Goal: Contribute content: Contribute content

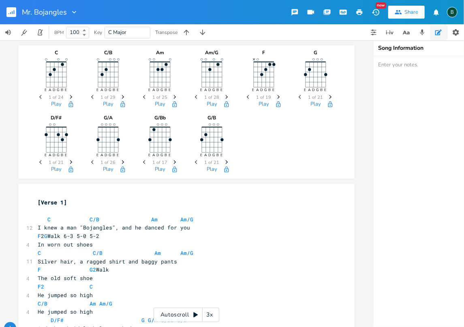
scroll to position [162, 0]
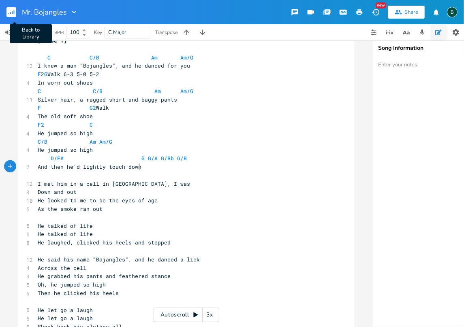
click at [11, 12] on rect "button" at bounding box center [11, 12] width 10 height 10
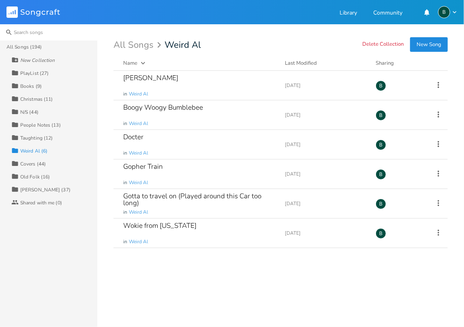
click at [22, 30] on input at bounding box center [48, 32] width 97 height 16
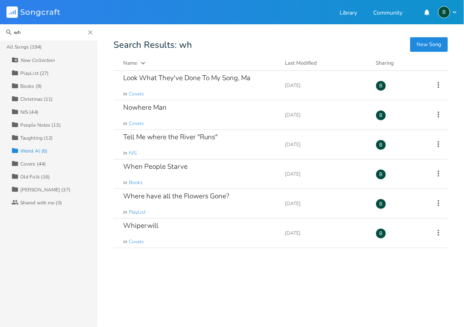
type input "w"
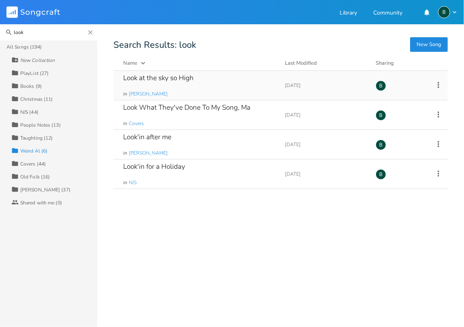
type input "look"
click at [155, 78] on div "Look at the sky so High" at bounding box center [158, 77] width 70 height 7
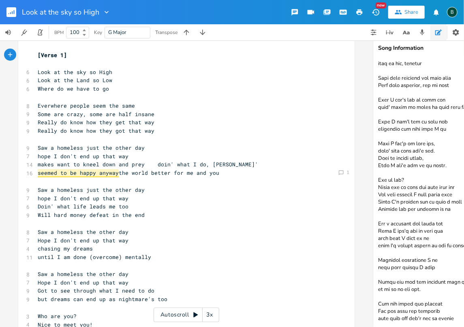
scroll to position [385, 0]
click at [459, 314] on textarea at bounding box center [454, 191] width 162 height 271
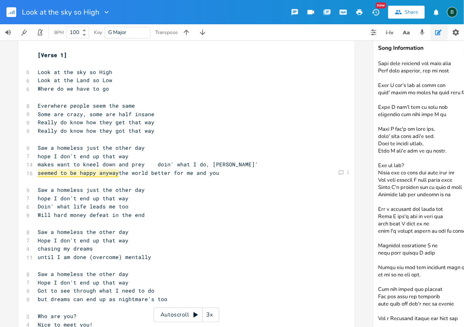
click at [448, 319] on textarea at bounding box center [454, 191] width 162 height 271
click at [462, 318] on textarea at bounding box center [454, 191] width 162 height 271
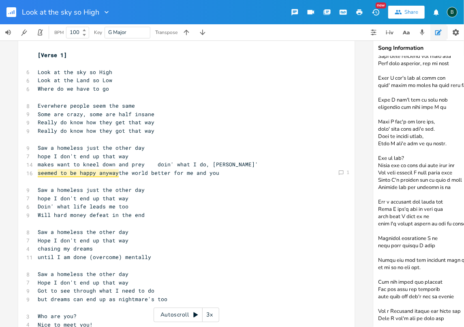
scroll to position [409, 0]
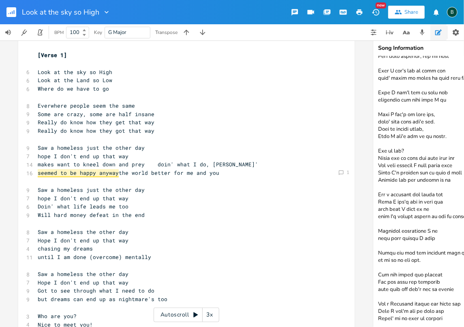
drag, startPoint x: 423, startPoint y: 319, endPoint x: 427, endPoint y: 303, distance: 16.2
click at [423, 318] on textarea at bounding box center [454, 191] width 162 height 271
type textarea "Lor ipsu dolors amet co adi "Eli sed doe?" te Incidi utl "Etd ma-al?" (enimadmi…"
type textarea "Doin' what life leads me too"
drag, startPoint x: 35, startPoint y: 204, endPoint x: 123, endPoint y: 206, distance: 88.3
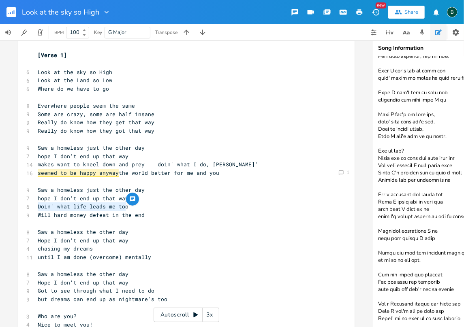
click at [123, 206] on pre "Doin' what life leads me too" at bounding box center [182, 206] width 292 height 9
click at [141, 214] on pre "Will hard money defeat in the end" at bounding box center [182, 215] width 292 height 9
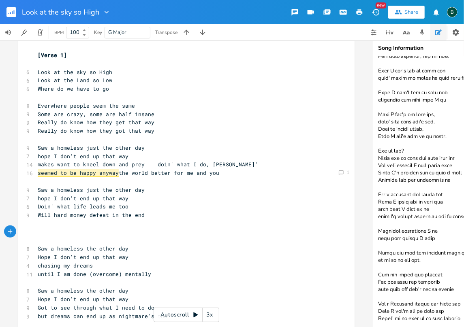
type textarea "{"
type textarea "[Bidge]"
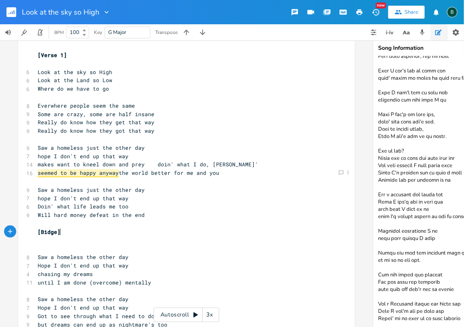
click at [61, 231] on pre "[Bidge]" at bounding box center [182, 232] width 292 height 9
type textarea "High"
drag, startPoint x: 123, startPoint y: 206, endPoint x: 35, endPoint y: 207, distance: 88.3
click at [36, 207] on pre "Doin' what life leads me too" at bounding box center [182, 206] width 292 height 9
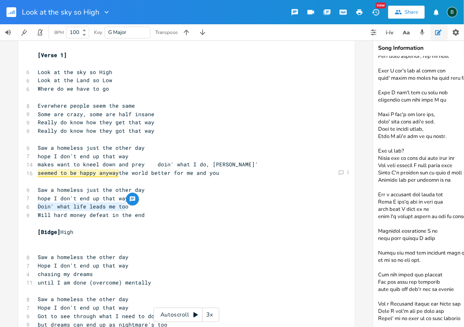
type textarea "Doin' what life leads me too"
click at [38, 241] on pre "​" at bounding box center [182, 240] width 292 height 9
click at [389, 284] on textarea at bounding box center [454, 191] width 162 height 271
drag, startPoint x: 389, startPoint y: 284, endPoint x: 378, endPoint y: 291, distance: 13.1
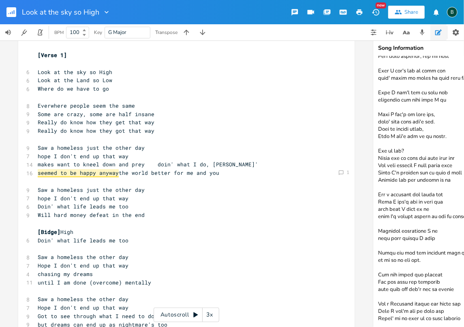
click at [377, 291] on textarea at bounding box center [454, 191] width 162 height 271
click at [388, 285] on textarea at bounding box center [454, 191] width 162 height 271
drag, startPoint x: 389, startPoint y: 285, endPoint x: 378, endPoint y: 287, distance: 11.1
click at [378, 287] on textarea at bounding box center [454, 191] width 162 height 271
click at [398, 285] on textarea at bounding box center [454, 191] width 162 height 271
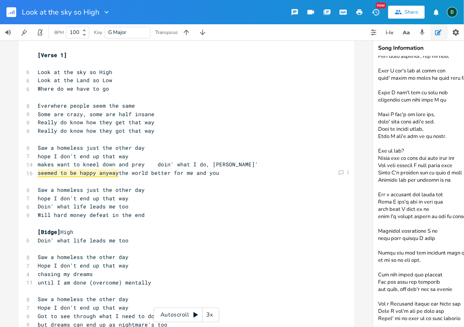
click at [436, 270] on textarea at bounding box center [454, 191] width 162 height 271
click at [434, 277] on textarea at bounding box center [454, 191] width 162 height 271
drag, startPoint x: 403, startPoint y: 314, endPoint x: 392, endPoint y: 314, distance: 10.9
click at [392, 314] on textarea at bounding box center [454, 191] width 162 height 271
type textarea "Lor ipsu dolors amet co adi "Eli sed doe?" te Incidi utl "Etd ma-al?" (enimadmi…"
